Goal: Browse casually

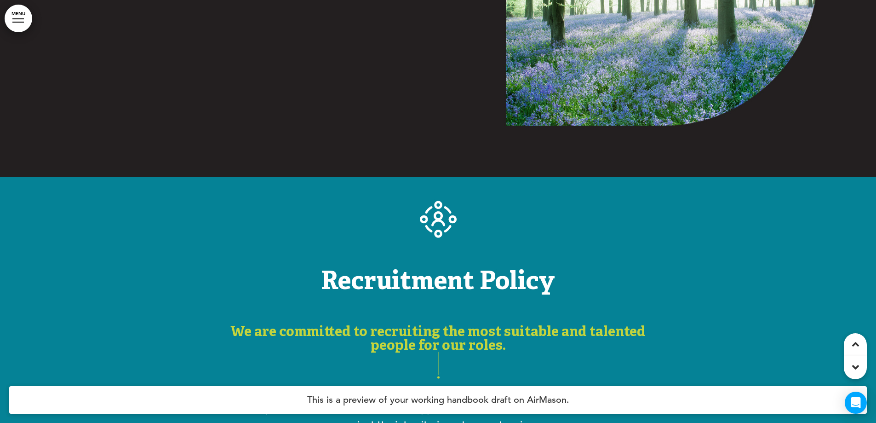
scroll to position [7313, 0]
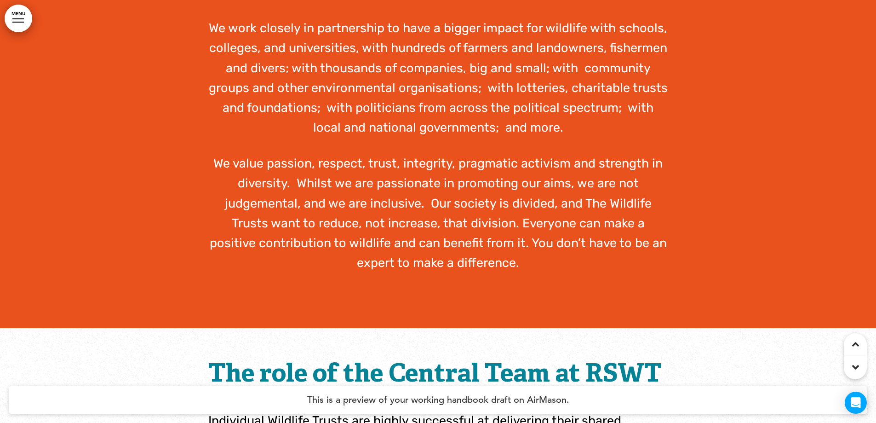
scroll to position [5243, 0]
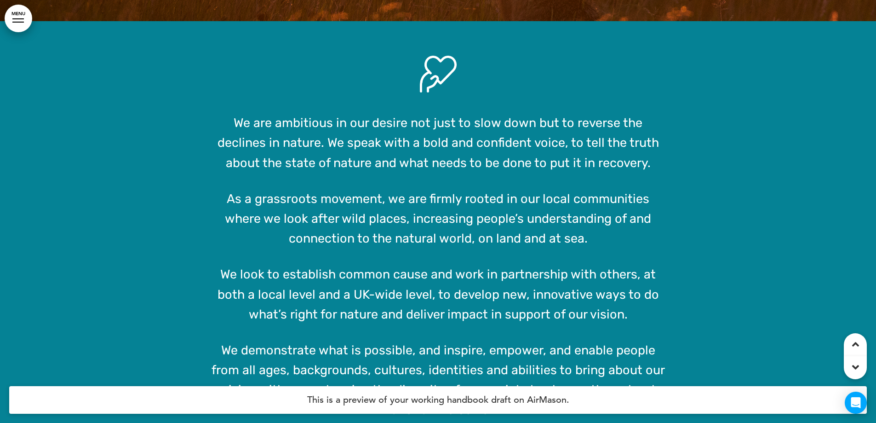
scroll to position [2575, 0]
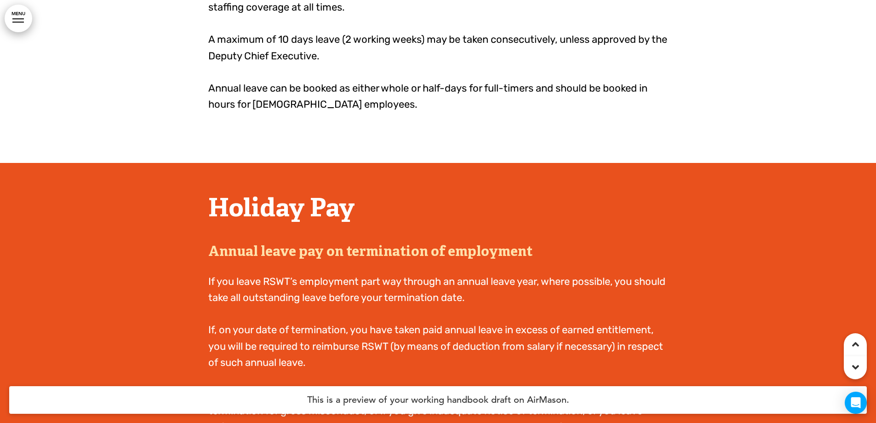
scroll to position [12188, 0]
